Goal: Task Accomplishment & Management: Use online tool/utility

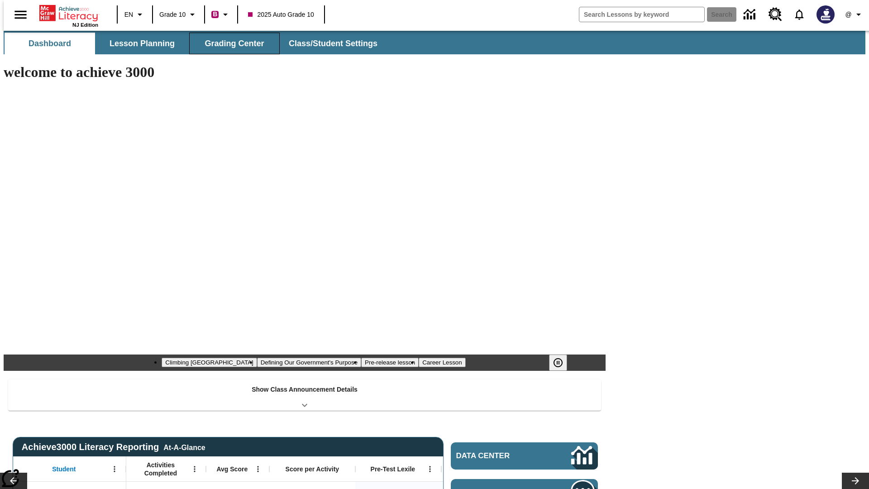
click at [231, 43] on button "Grading Center" at bounding box center [234, 44] width 90 height 22
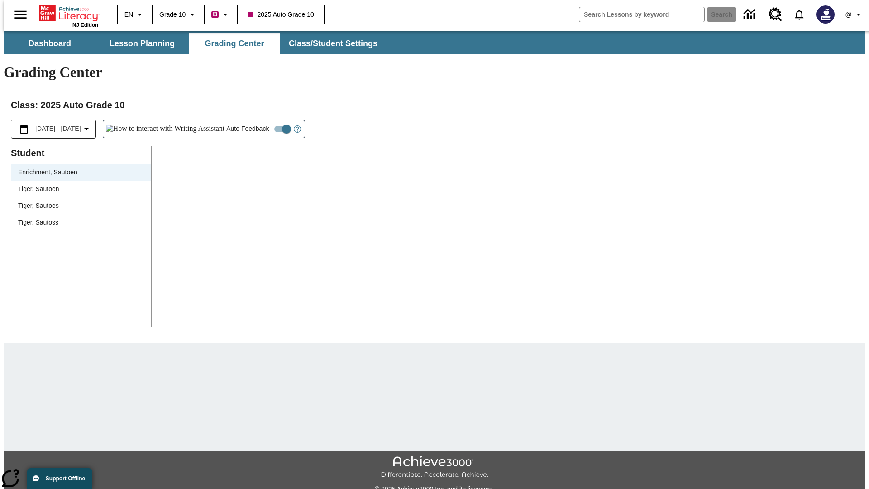
click at [78, 184] on span "Tiger, Sautoen" at bounding box center [81, 189] width 126 height 10
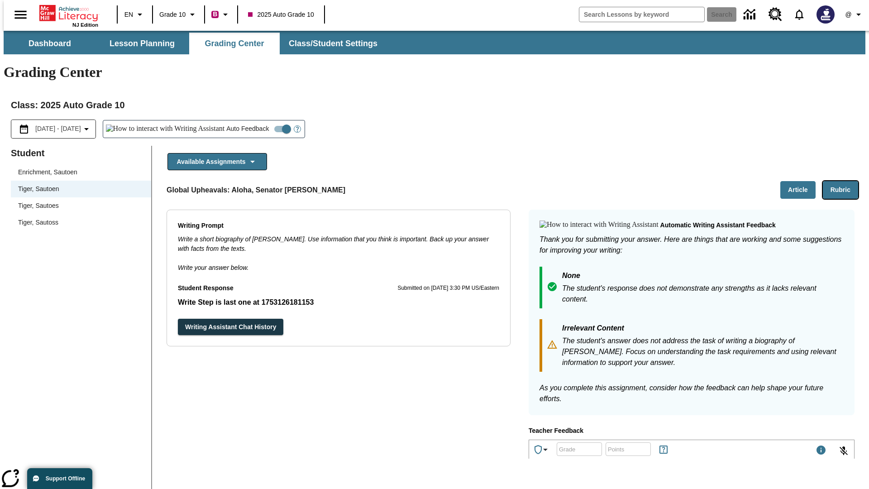
click at [844, 181] on button "Rubric" at bounding box center [839, 190] width 35 height 18
click at [801, 181] on button "Article" at bounding box center [797, 190] width 35 height 18
click at [134, 14] on icon "Language: EN, Select a language" at bounding box center [139, 14] width 11 height 11
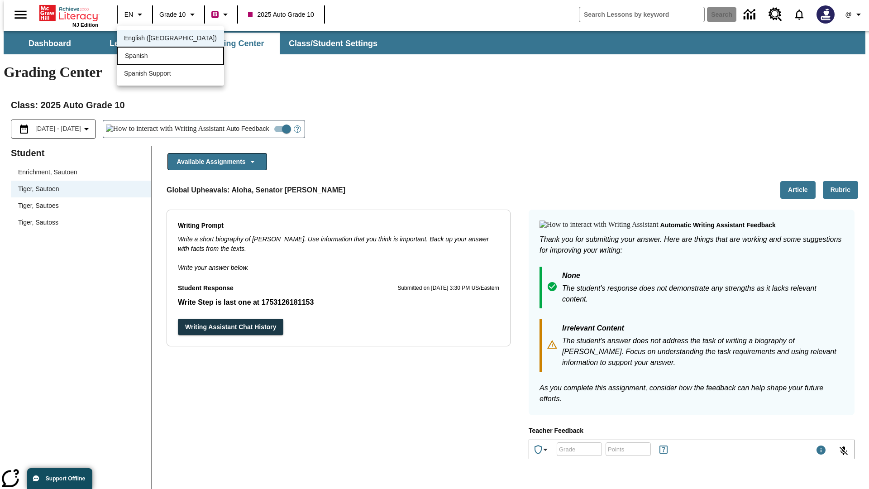
click at [151, 57] on div "Spanish" at bounding box center [170, 56] width 107 height 19
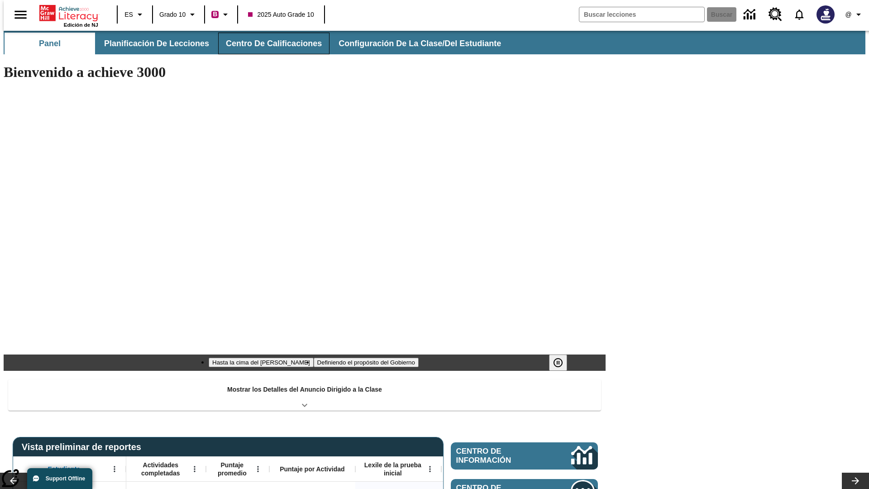
click at [266, 43] on button "Centro de calificaciones" at bounding box center [273, 44] width 111 height 22
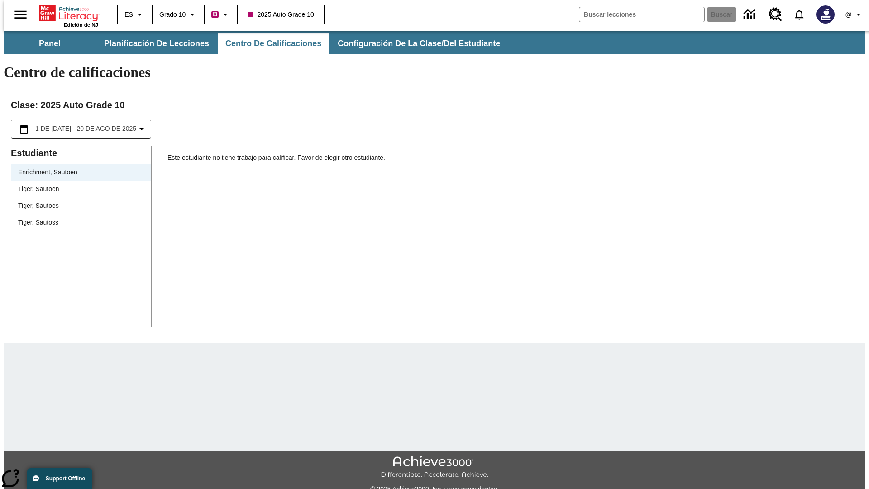
click at [78, 184] on span "Tiger, Sautoen" at bounding box center [81, 189] width 126 height 10
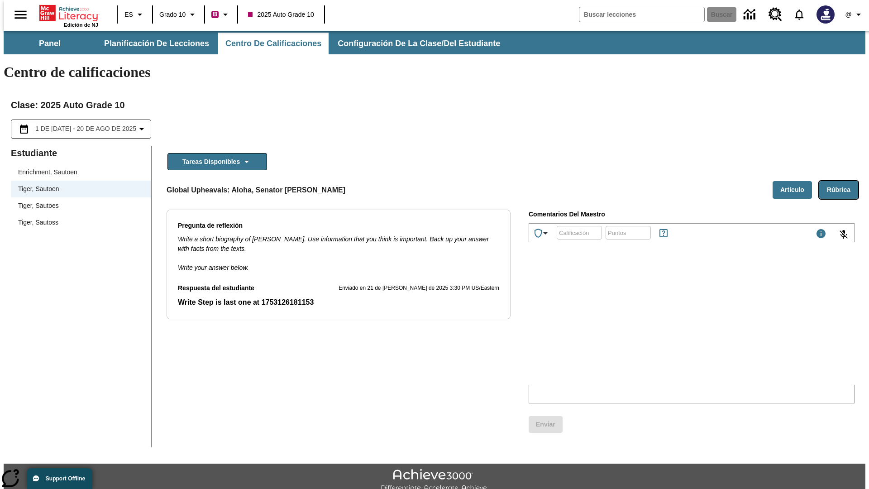
click at [842, 181] on button "Rúbrica" at bounding box center [838, 190] width 39 height 18
click at [795, 181] on button "Artículo" at bounding box center [791, 190] width 39 height 18
